Goal: Information Seeking & Learning: Learn about a topic

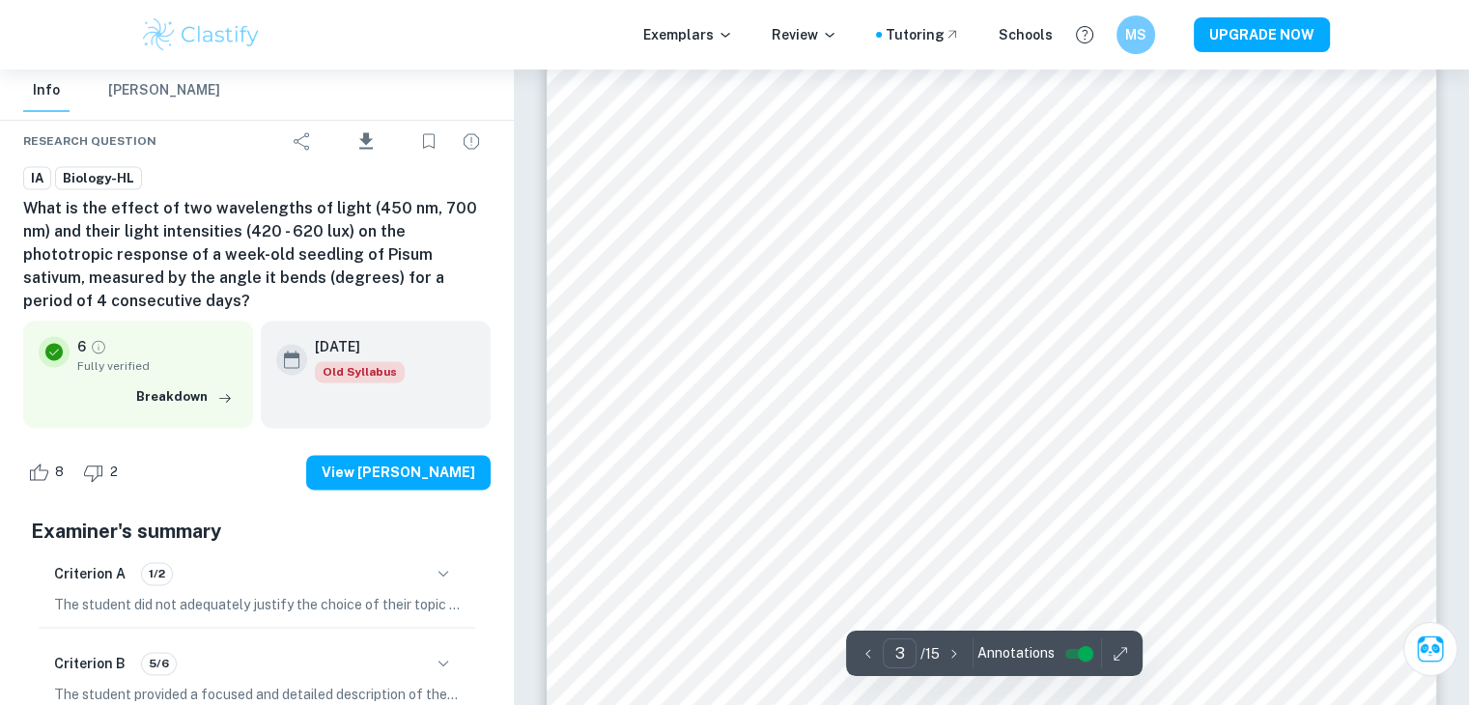
scroll to position [2994, 0]
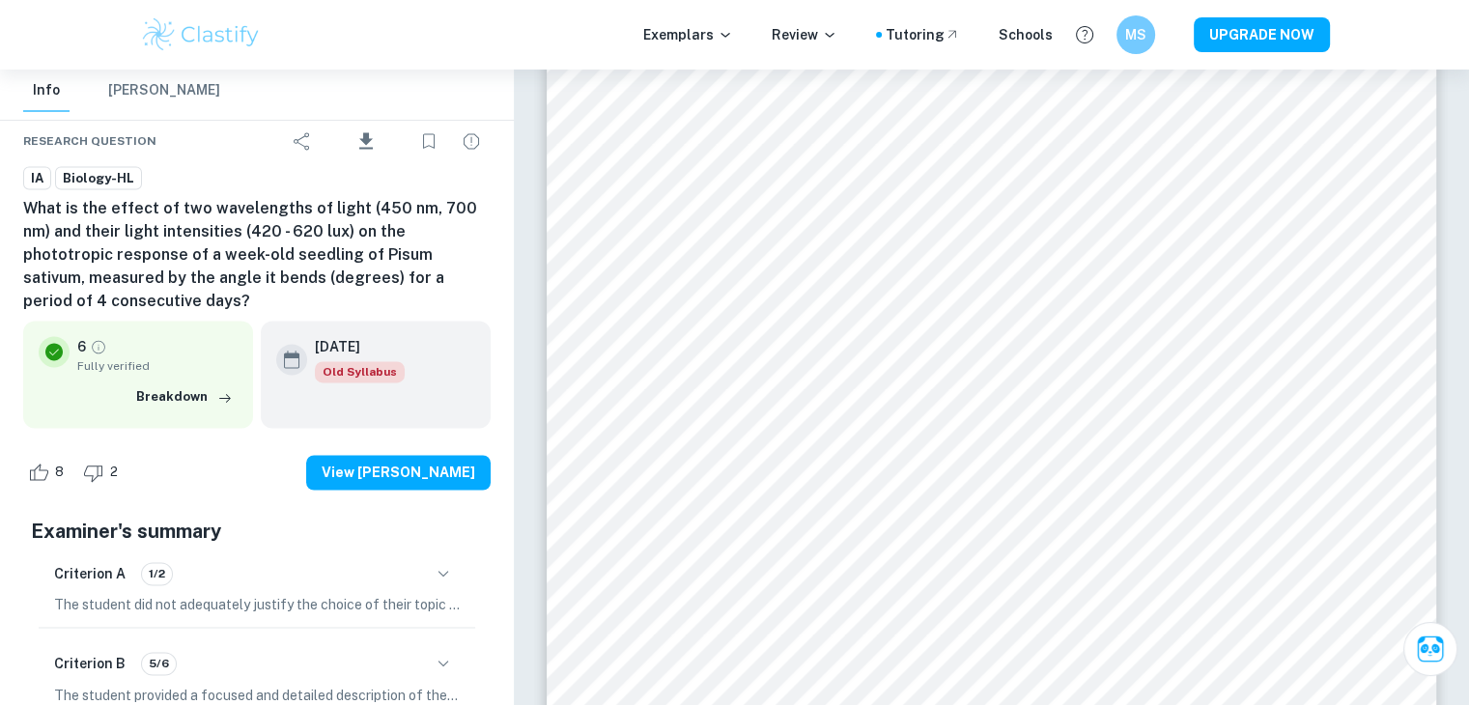
click at [676, 631] on div at bounding box center [991, 639] width 674 height 27
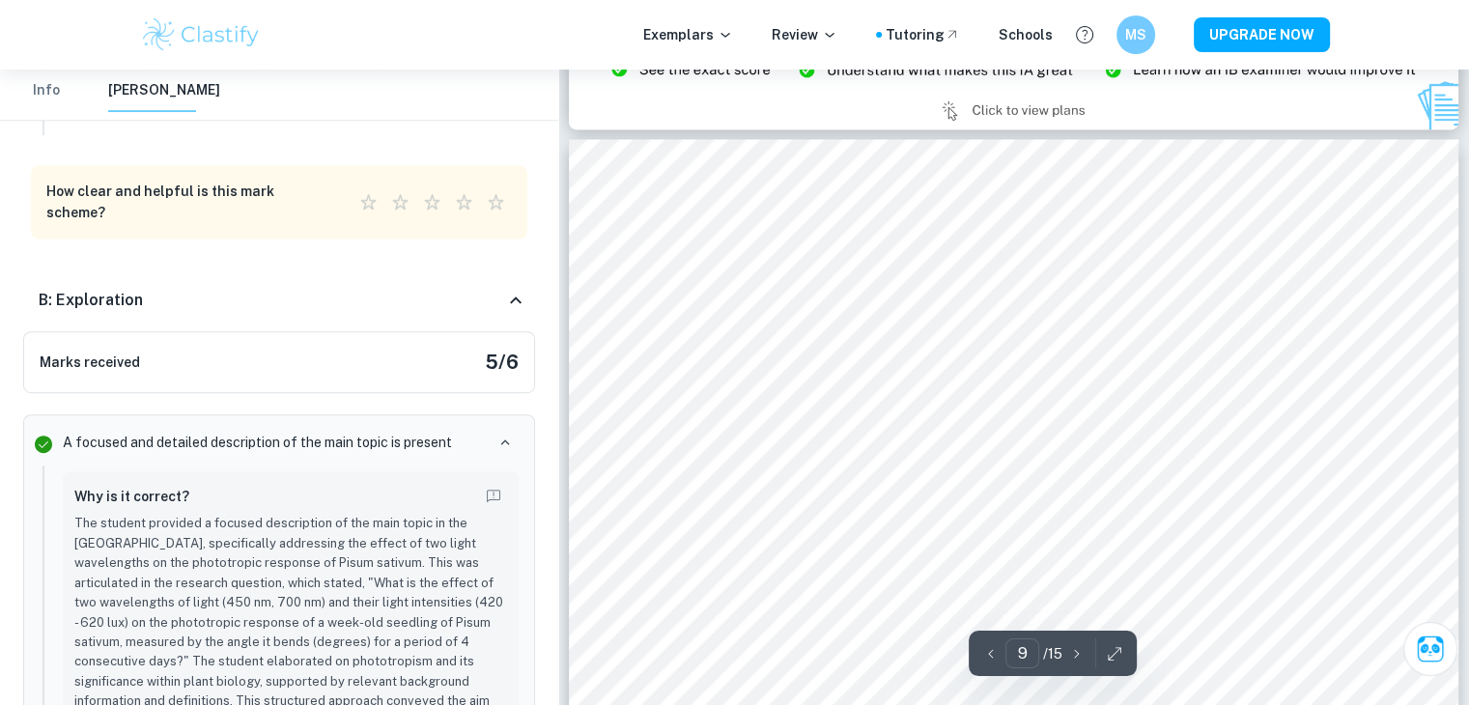
scroll to position [10372, 0]
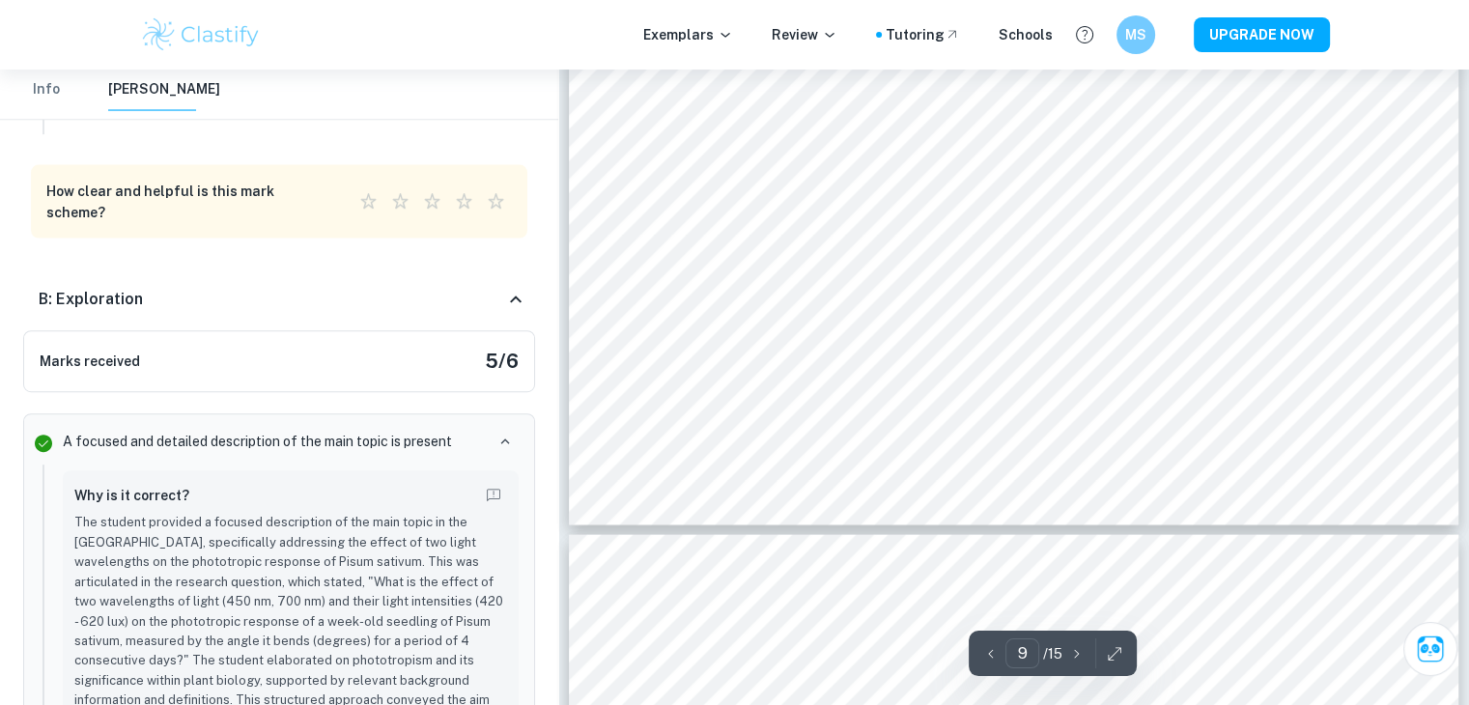
type input "10"
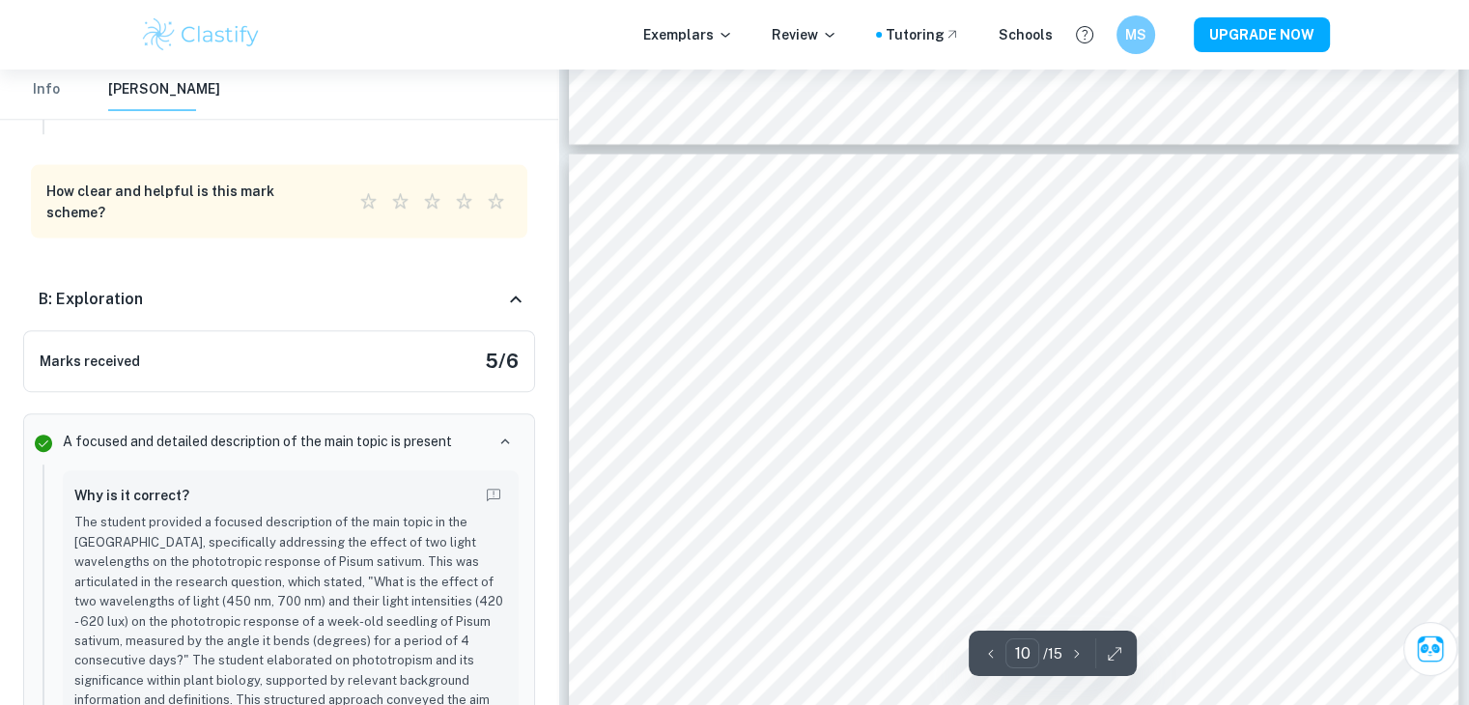
scroll to position [11917, 0]
